Goal: Task Accomplishment & Management: Use online tool/utility

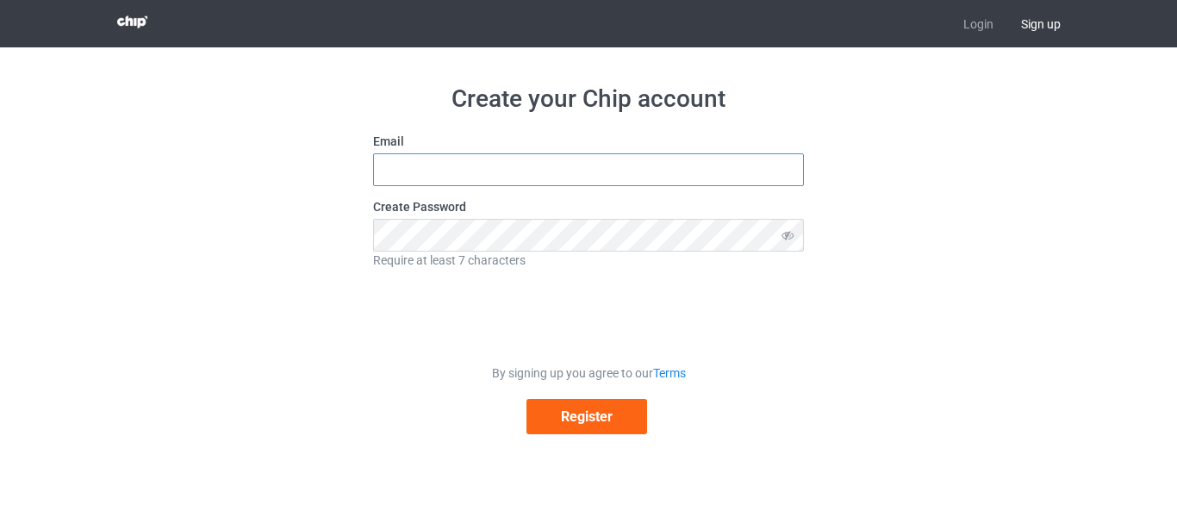
click at [601, 180] on input "text" at bounding box center [588, 169] width 431 height 33
type input "shopeeystore@gmail.com"
drag, startPoint x: 458, startPoint y: 171, endPoint x: 358, endPoint y: 176, distance: 99.2
click at [358, 176] on div "Create your Chip account Email shopeeystore@gmail.com Create Password Require a…" at bounding box center [588, 258] width 971 height 423
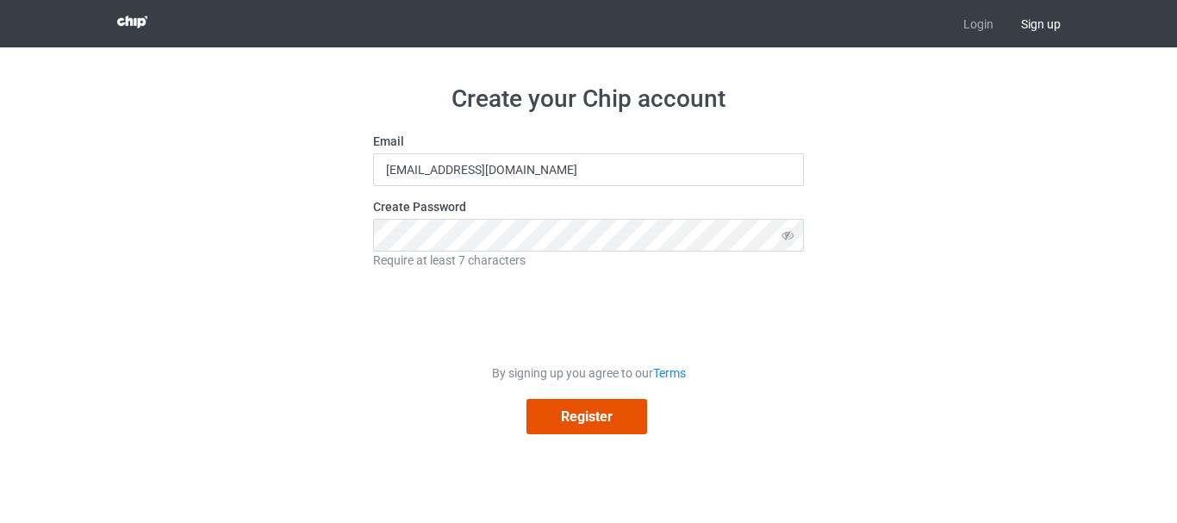
click at [571, 415] on button "Register" at bounding box center [586, 416] width 121 height 35
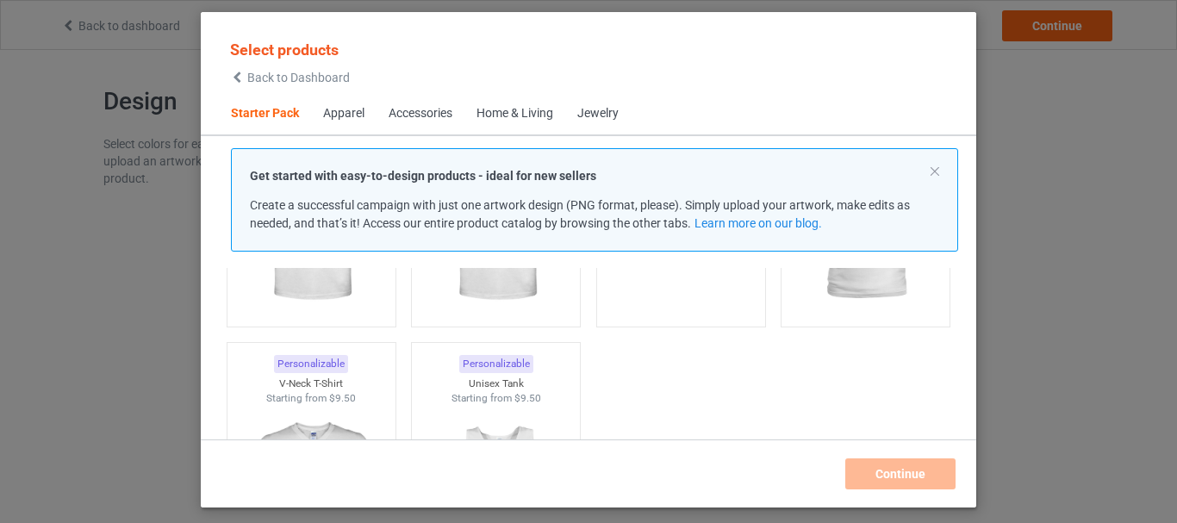
scroll to position [267, 0]
click at [934, 171] on button at bounding box center [935, 171] width 9 height 9
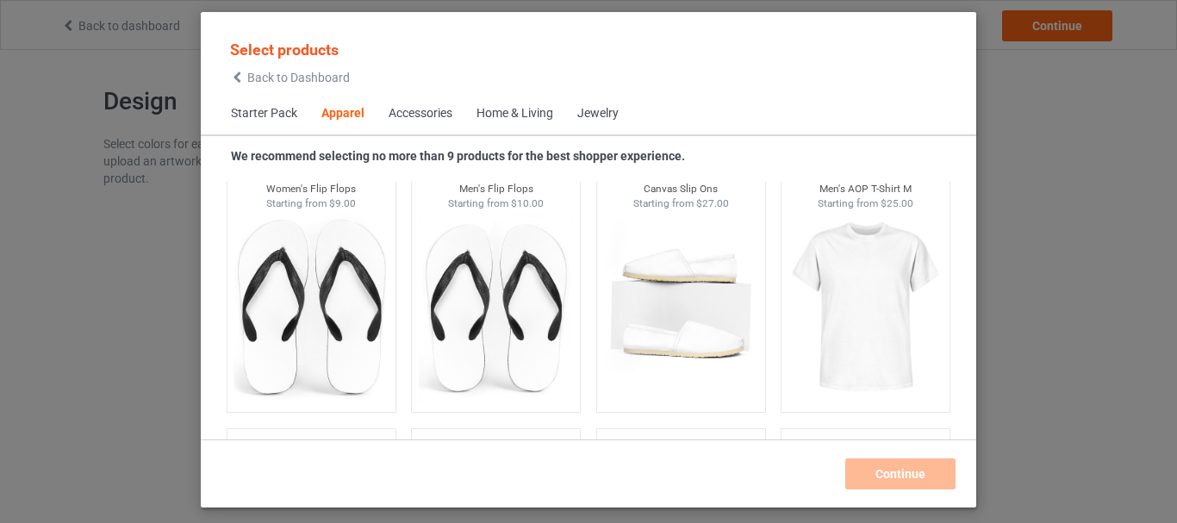
scroll to position [2676, 0]
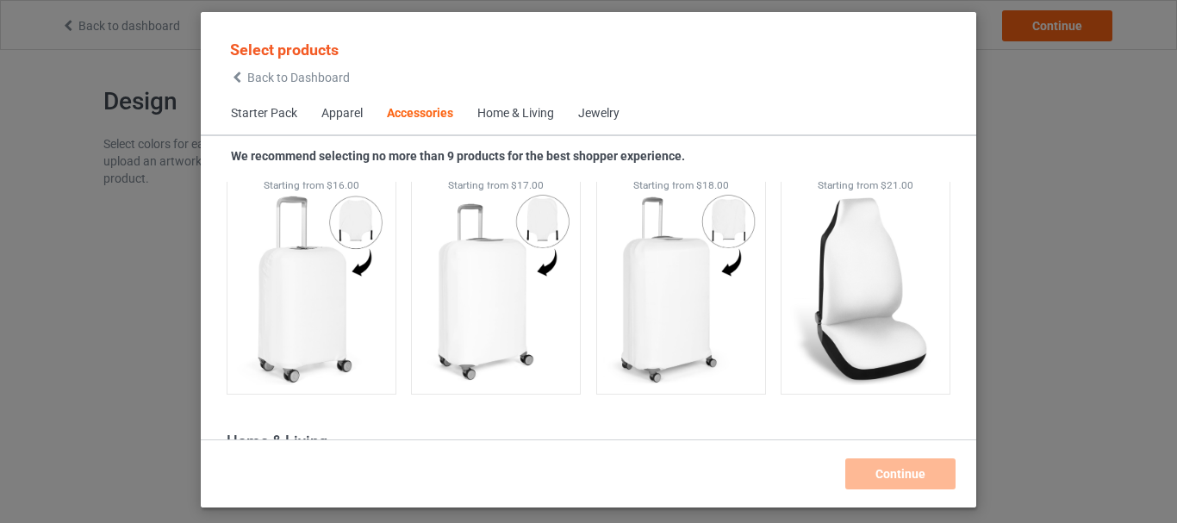
scroll to position [7523, 0]
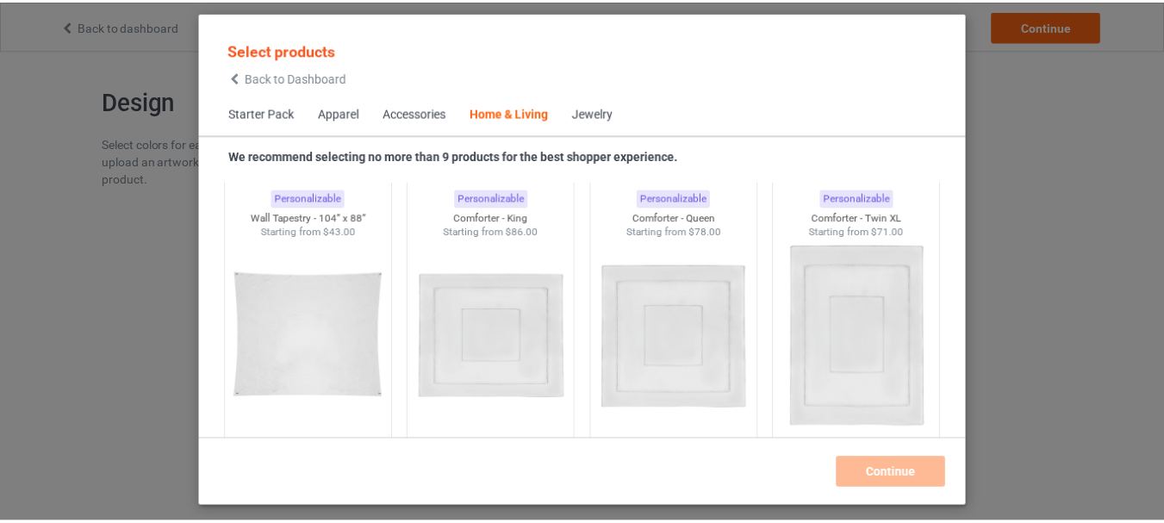
scroll to position [9220, 0]
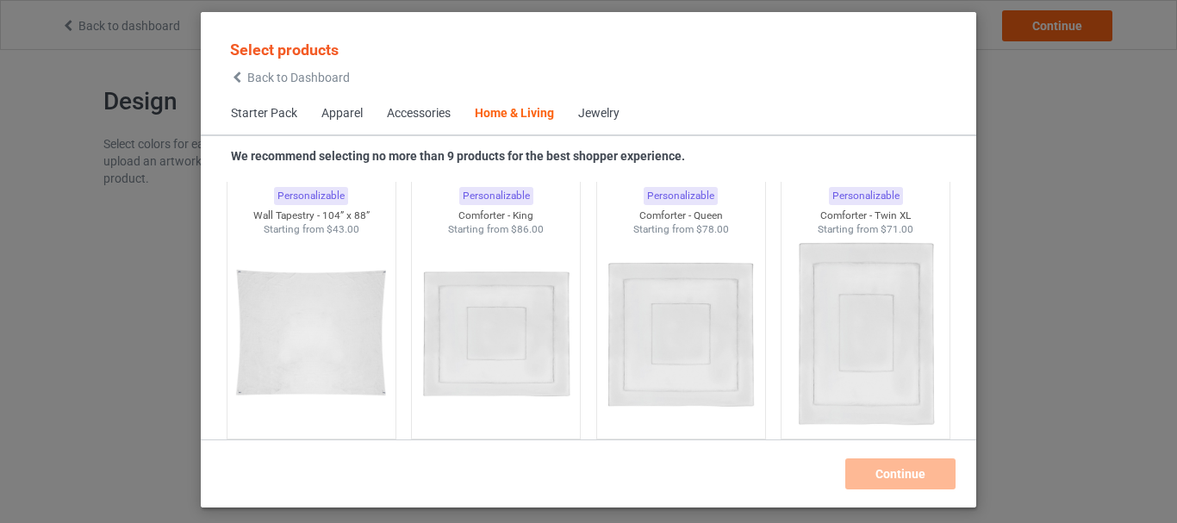
click at [870, 314] on img at bounding box center [865, 333] width 154 height 193
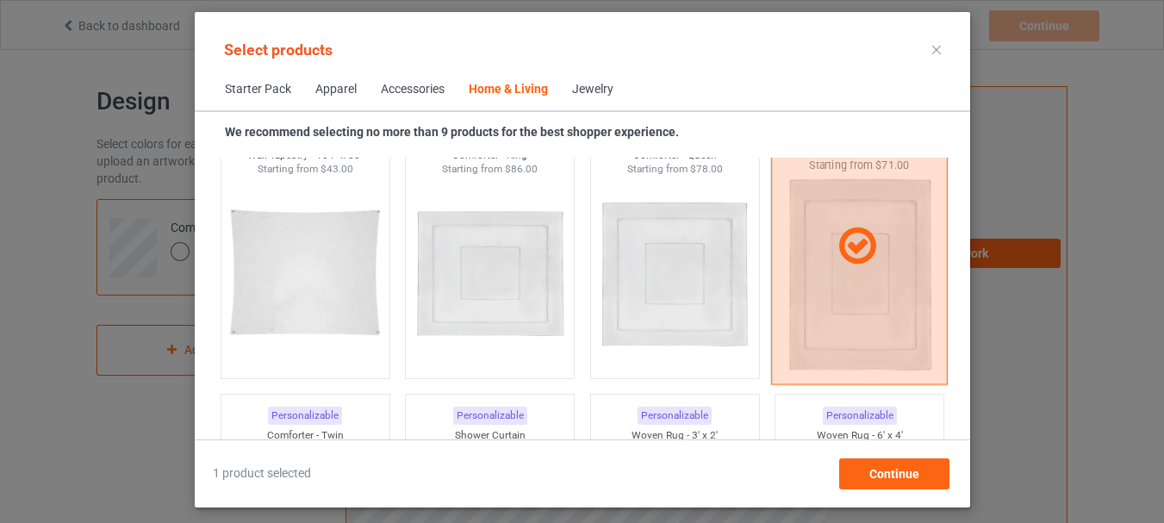
click at [850, 256] on icon at bounding box center [857, 246] width 51 height 43
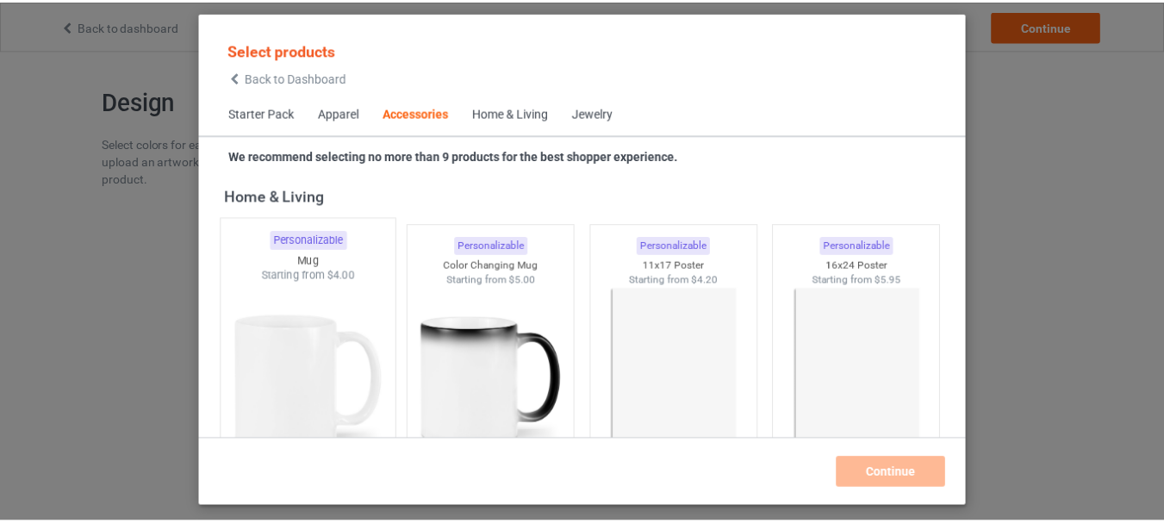
scroll to position [7771, 0]
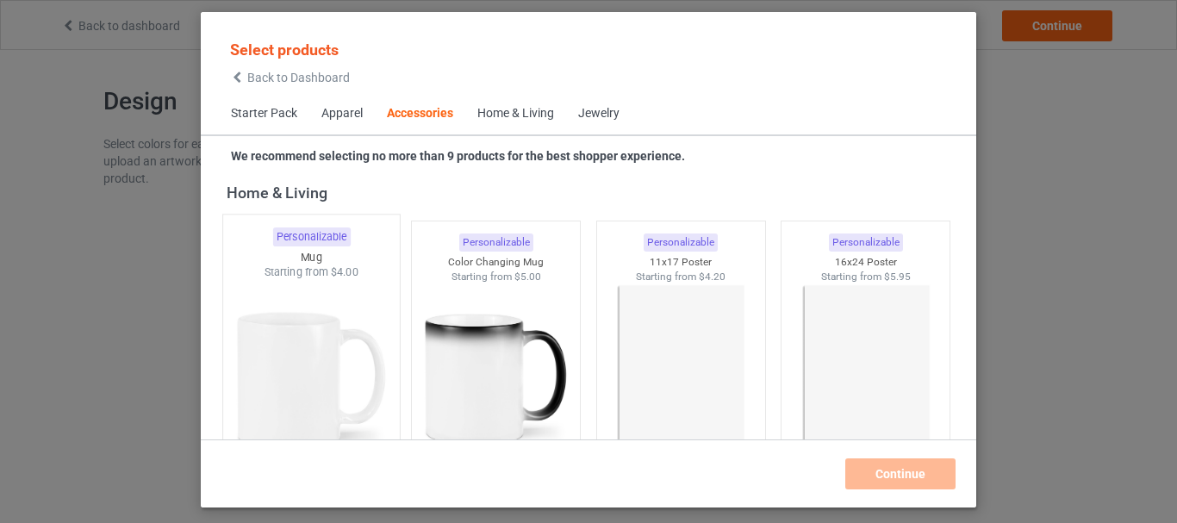
click at [323, 326] on img at bounding box center [311, 381] width 162 height 202
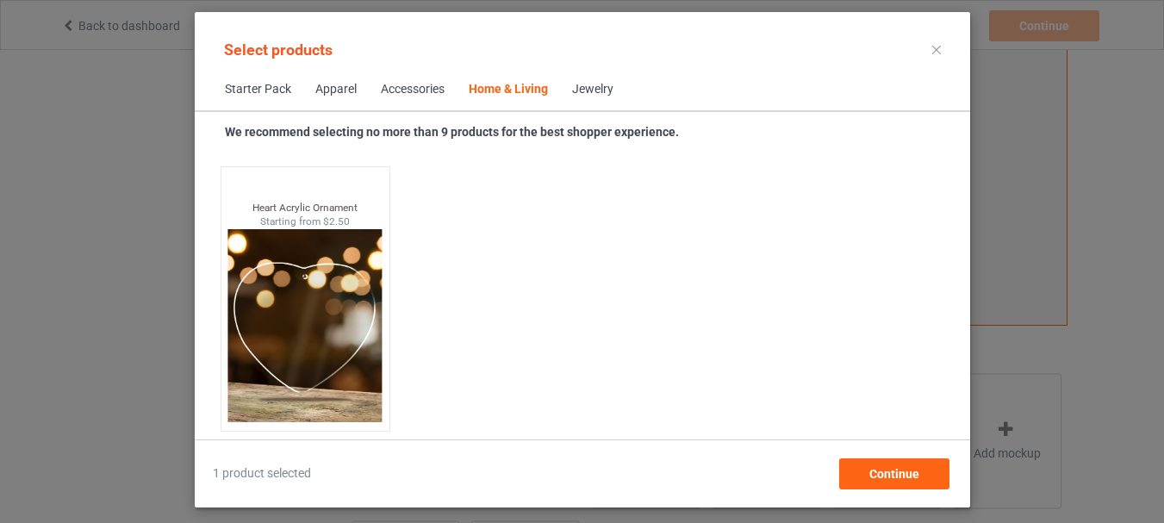
scroll to position [594, 0]
click at [869, 479] on span "Continue" at bounding box center [894, 474] width 50 height 14
